Goal: Complete application form

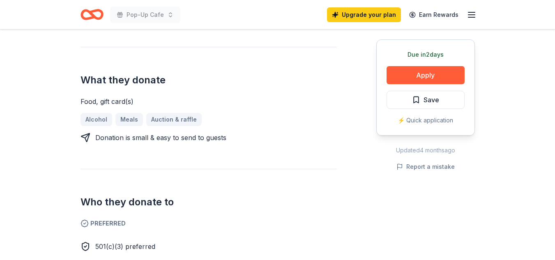
scroll to position [128, 0]
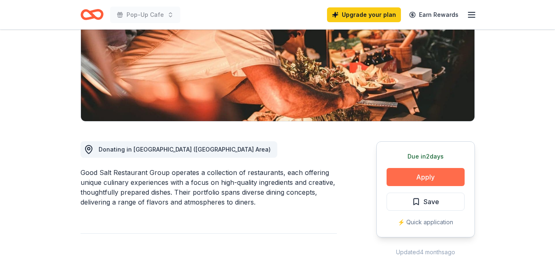
click at [409, 172] on button "Apply" at bounding box center [425, 177] width 78 height 18
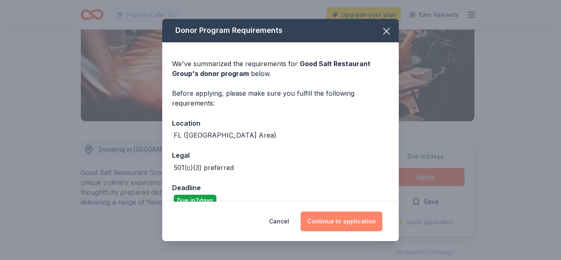
click at [345, 226] on button "Continue to application" at bounding box center [341, 221] width 82 height 20
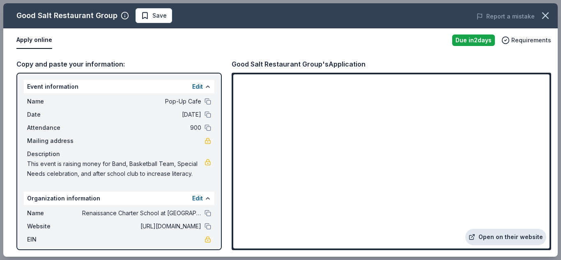
click at [514, 236] on link "Open on their website" at bounding box center [505, 237] width 81 height 16
click at [542, 9] on button "button" at bounding box center [545, 16] width 18 height 18
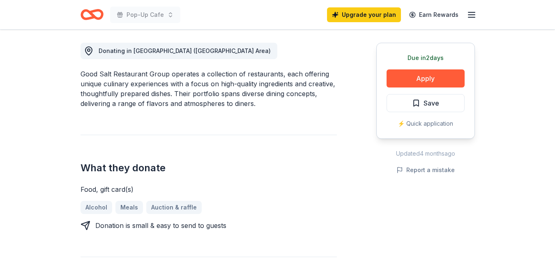
scroll to position [223, 0]
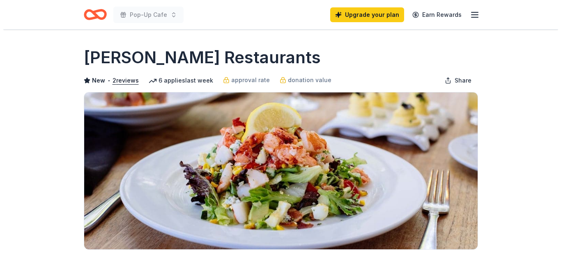
scroll to position [227, 0]
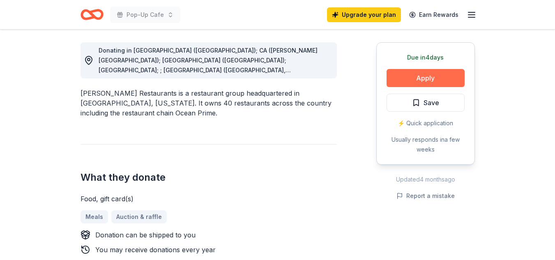
click at [434, 72] on button "Apply" at bounding box center [425, 78] width 78 height 18
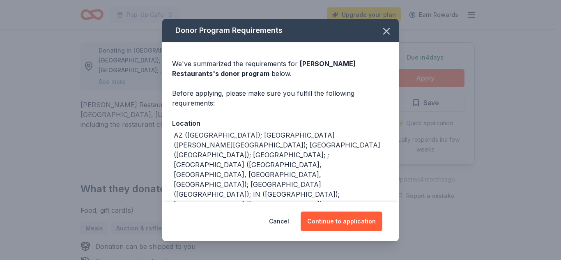
click at [367, 210] on div "Cancel Continue to application" at bounding box center [280, 221] width 236 height 39
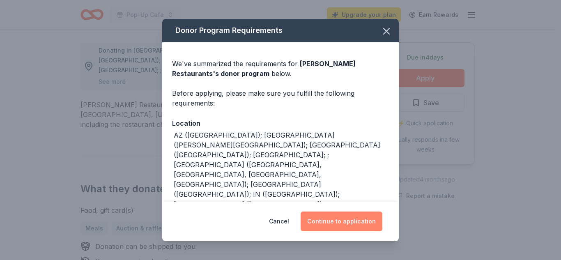
click at [363, 217] on button "Continue to application" at bounding box center [341, 221] width 82 height 20
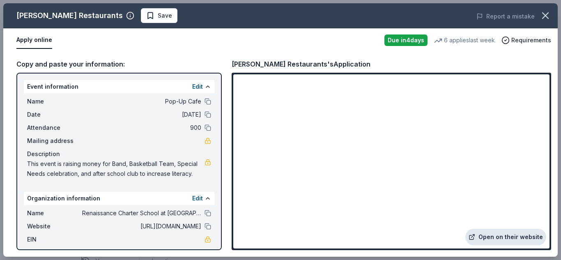
click at [529, 236] on link "Open on their website" at bounding box center [505, 237] width 81 height 16
